Goal: Find specific page/section: Find specific page/section

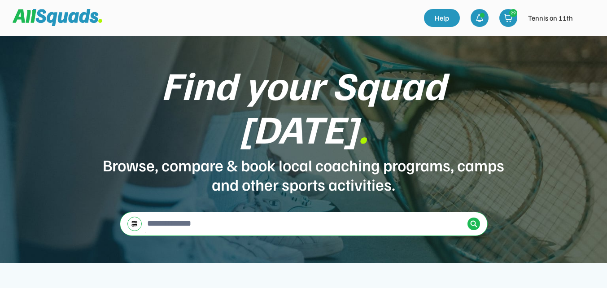
drag, startPoint x: 0, startPoint y: 0, endPoint x: 589, endPoint y: 14, distance: 588.7
click at [589, 14] on img at bounding box center [588, 18] width 18 height 18
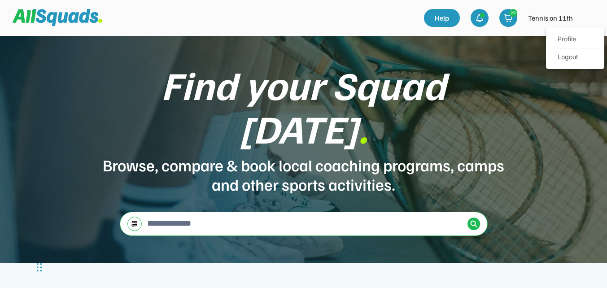
click at [573, 40] on link "Profile" at bounding box center [575, 40] width 53 height 18
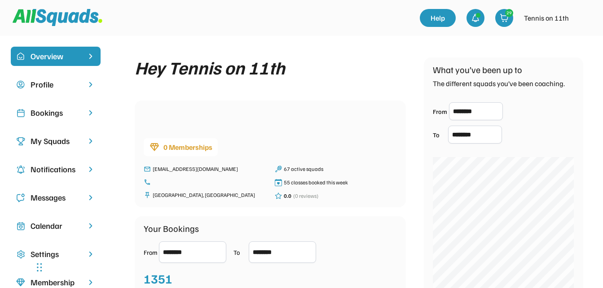
click at [52, 114] on div "Bookings" at bounding box center [56, 113] width 50 height 12
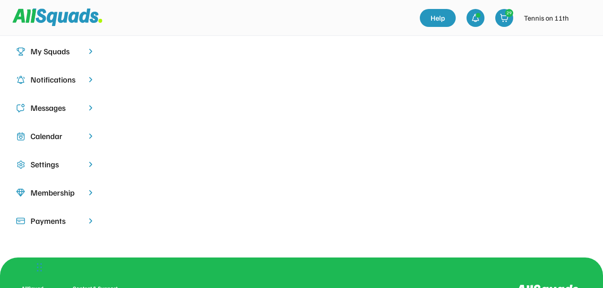
scroll to position [45, 0]
